Goal: Find specific page/section: Find specific page/section

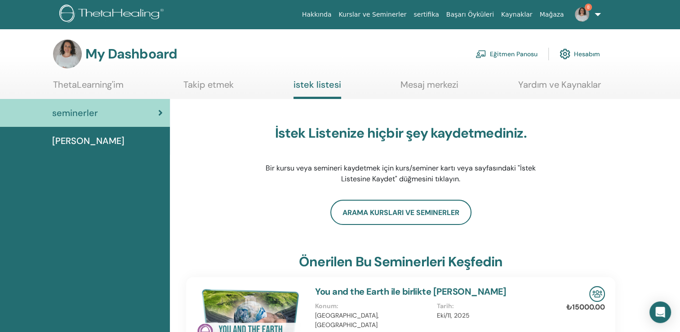
click at [520, 51] on link "Eğitmen Panosu" at bounding box center [507, 54] width 62 height 20
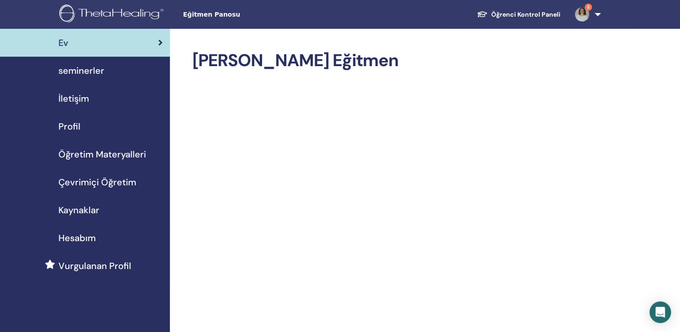
click at [82, 67] on span "seminerler" at bounding box center [81, 70] width 46 height 13
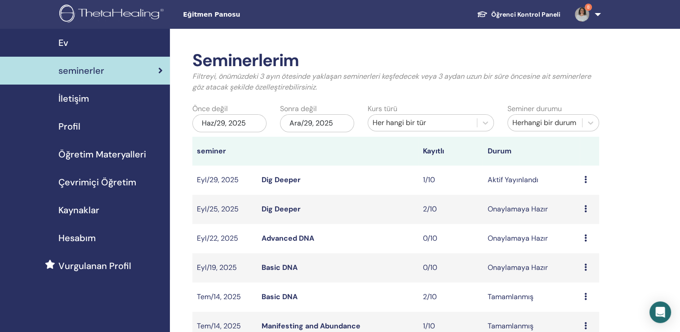
click at [273, 179] on link "Dig Deeper" at bounding box center [281, 179] width 39 height 9
